Goal: Information Seeking & Learning: Find specific fact

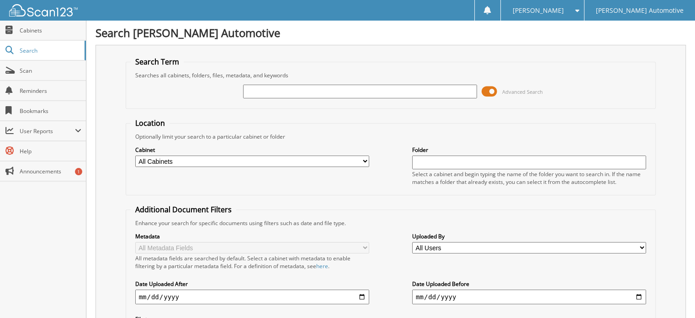
click at [257, 91] on input "text" at bounding box center [360, 92] width 234 height 14
type input "590568"
click at [274, 88] on input "590568" at bounding box center [360, 92] width 234 height 14
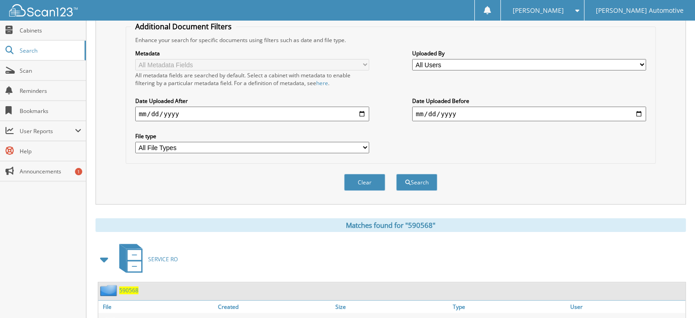
scroll to position [219, 0]
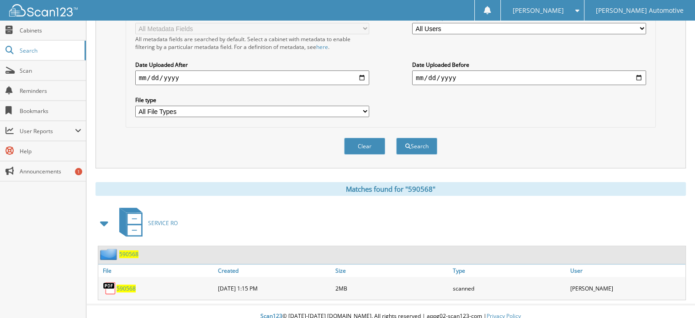
click at [125, 250] on span "590568" at bounding box center [128, 254] width 19 height 8
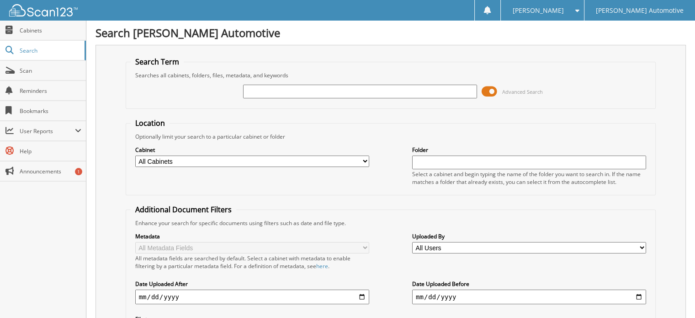
click at [264, 91] on input "text" at bounding box center [360, 92] width 234 height 14
type input "cm324743"
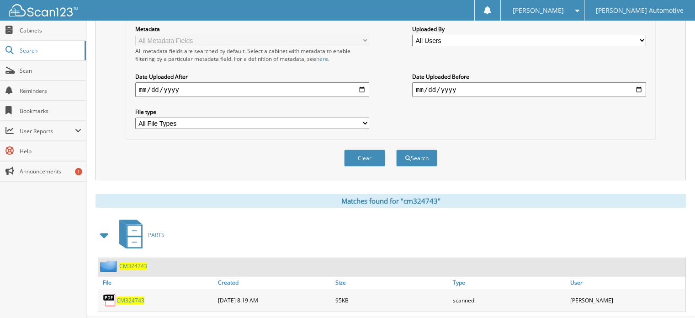
scroll to position [219, 0]
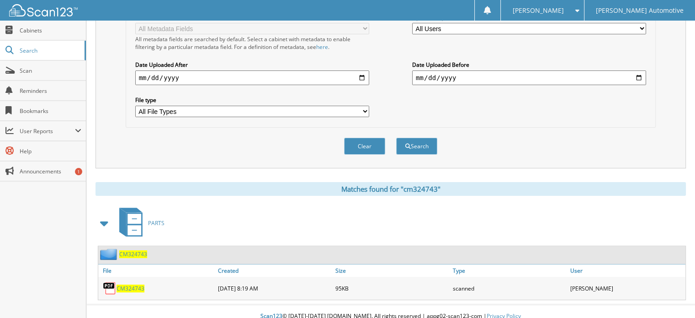
click at [132, 284] on span "CM324743" at bounding box center [131, 288] width 28 height 8
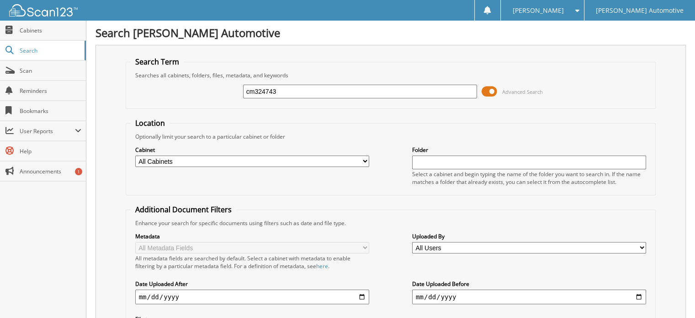
drag, startPoint x: 297, startPoint y: 91, endPoint x: 214, endPoint y: 91, distance: 82.3
click at [214, 91] on div "cm324743 Advanced Search" at bounding box center [391, 91] width 521 height 25
type input "590568"
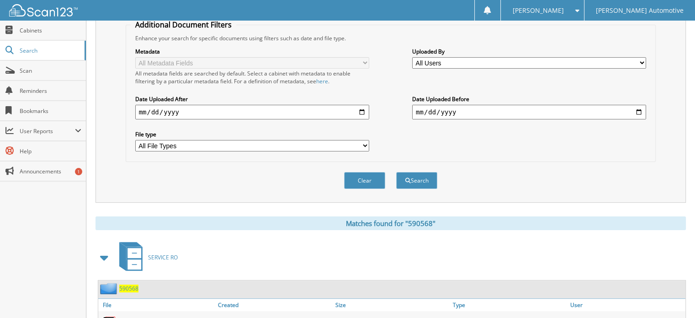
scroll to position [219, 0]
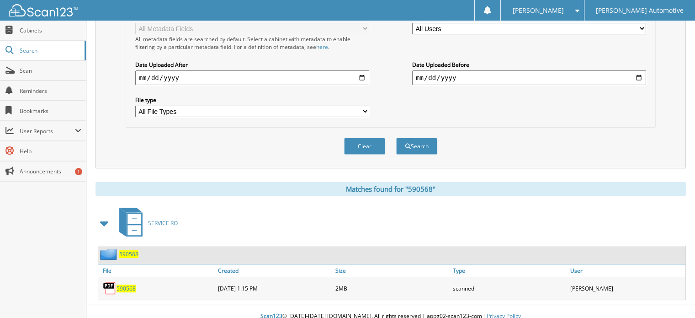
click at [128, 250] on span "590568" at bounding box center [128, 254] width 19 height 8
